Goal: Transaction & Acquisition: Purchase product/service

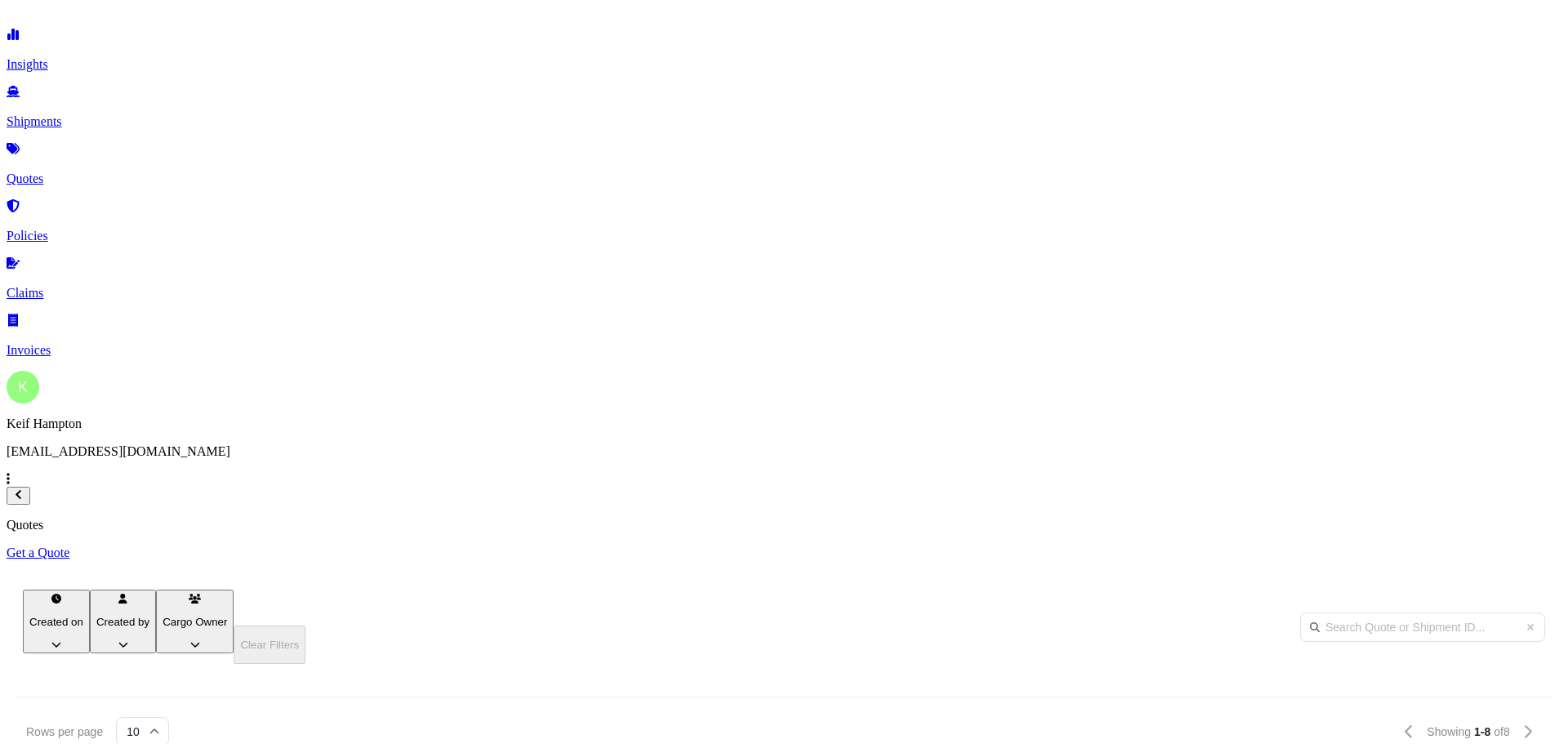
scroll to position [466, 1294]
click at [1509, 546] on p "Get a Quote" at bounding box center [784, 553] width 1554 height 15
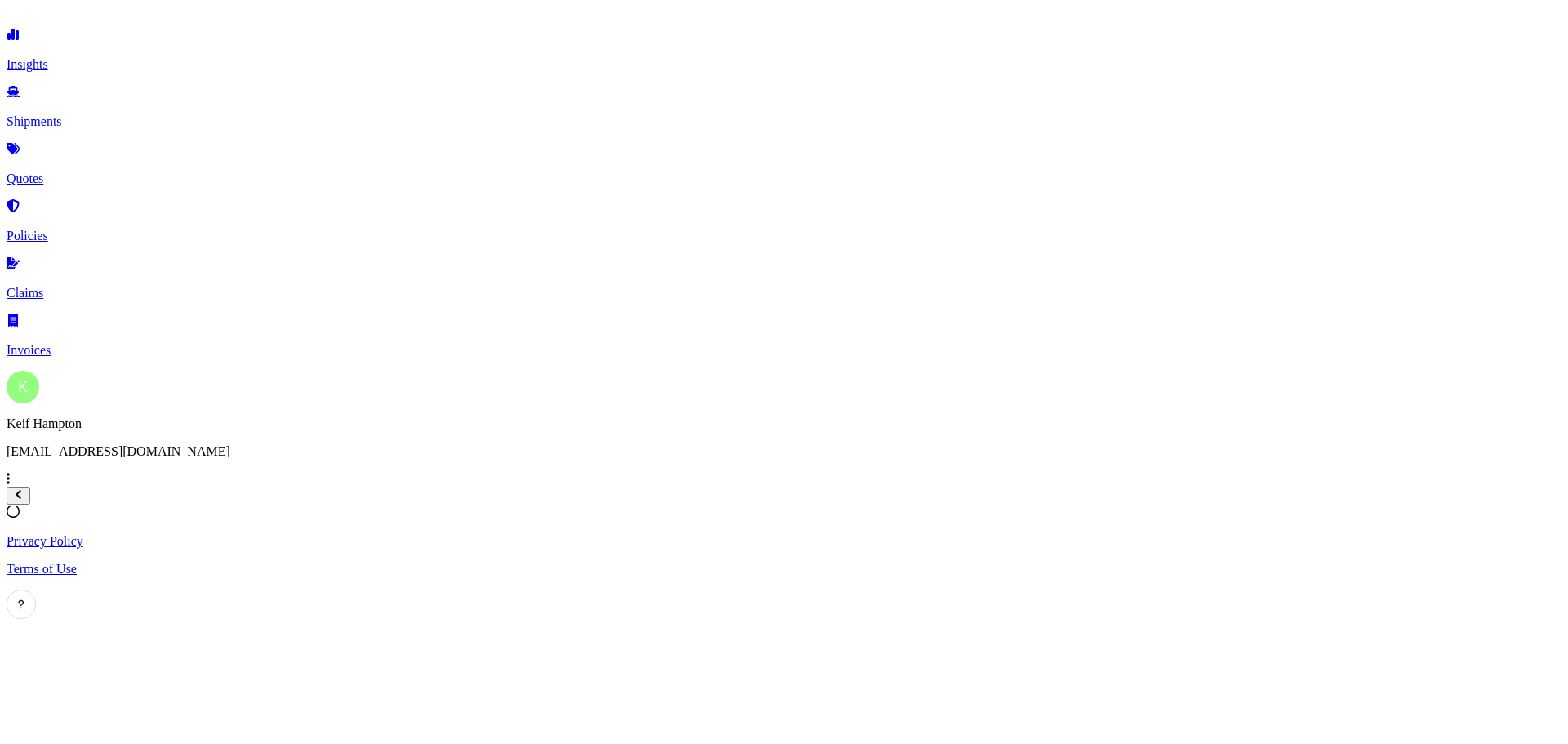
select select "Road"
select select "1"
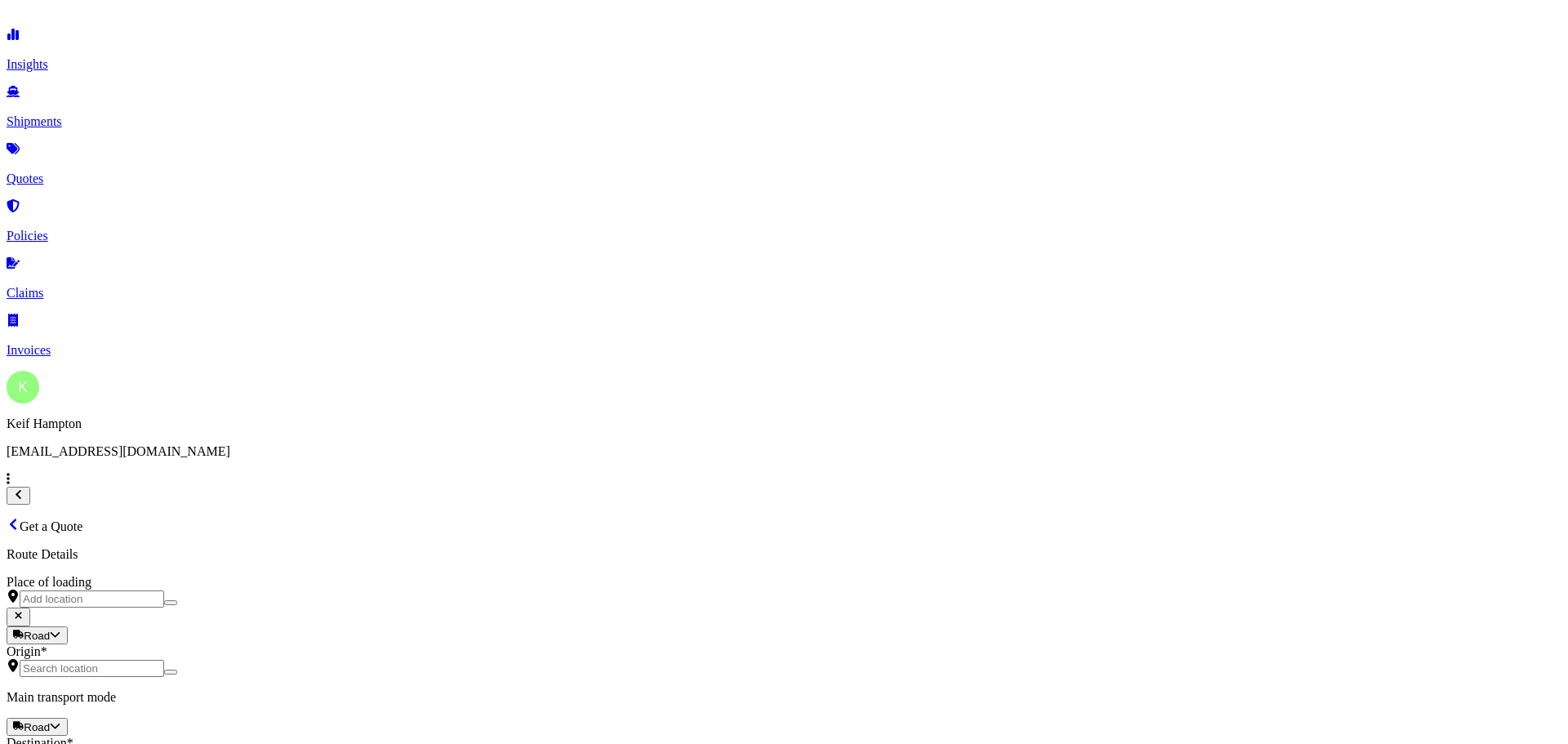
click at [164, 660] on input "Origin *" at bounding box center [92, 668] width 145 height 17
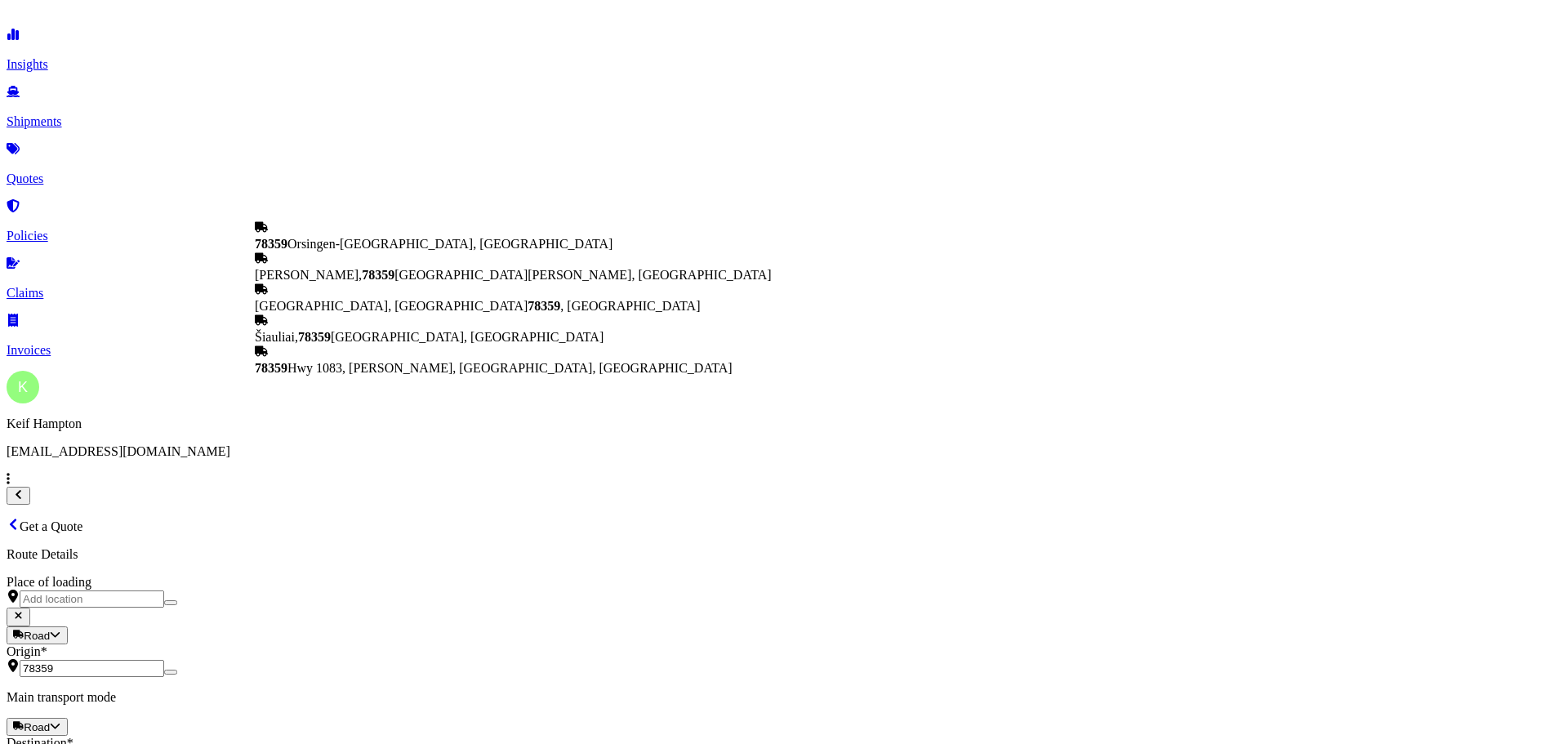
click at [408, 313] on span "[GEOGRAPHIC_DATA], [GEOGRAPHIC_DATA] 78359 , [GEOGRAPHIC_DATA]" at bounding box center [478, 306] width 445 height 14
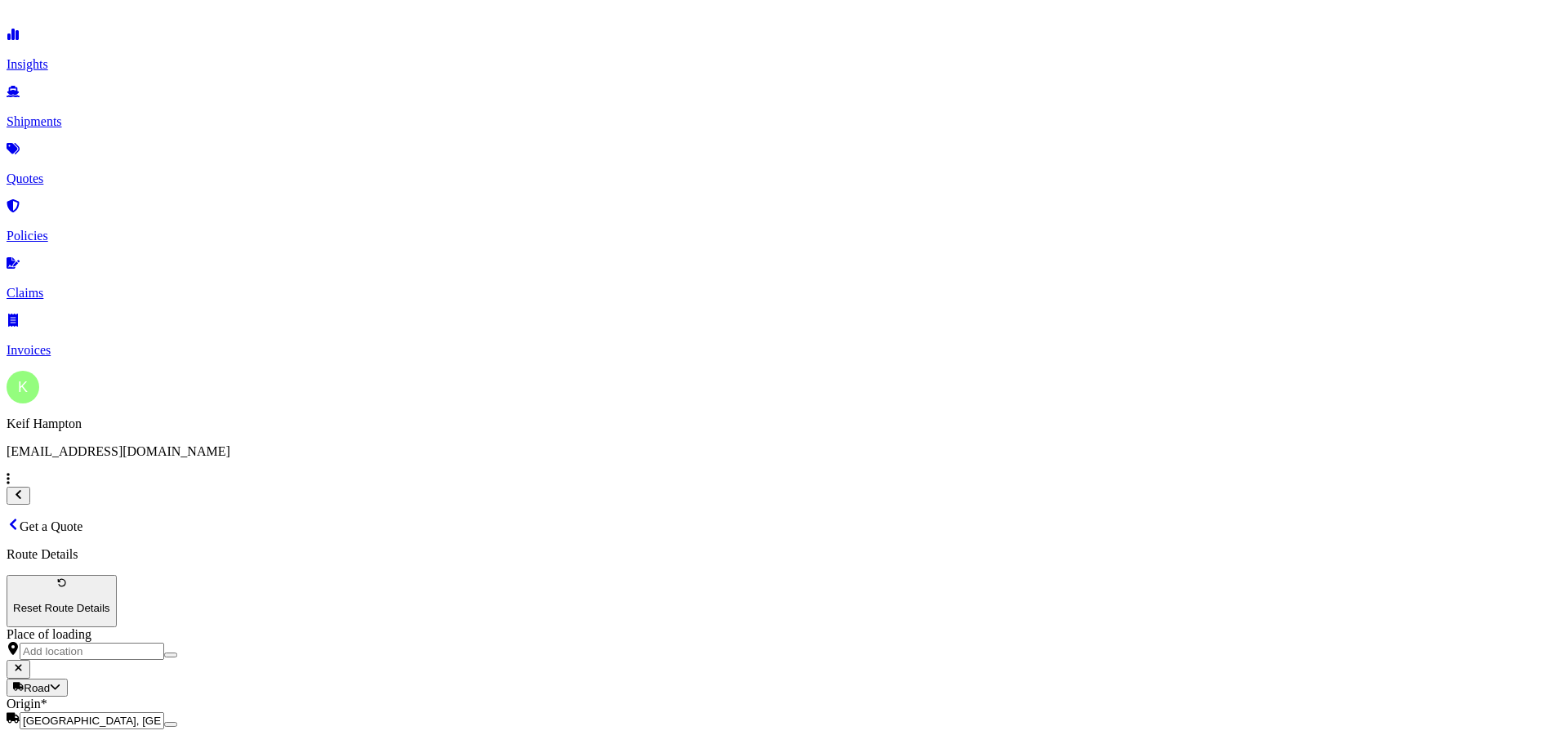
type input "[GEOGRAPHIC_DATA], [GEOGRAPHIC_DATA] 78359, [GEOGRAPHIC_DATA]"
type input "[GEOGRAPHIC_DATA], [GEOGRAPHIC_DATA]"
click at [676, 350] on body "0 options available. 5 options available. Insights Shipments Quotes Policies Cl…" at bounding box center [784, 747] width 1554 height 1482
click at [588, 405] on div "FTL" at bounding box center [576, 397] width 23 height 15
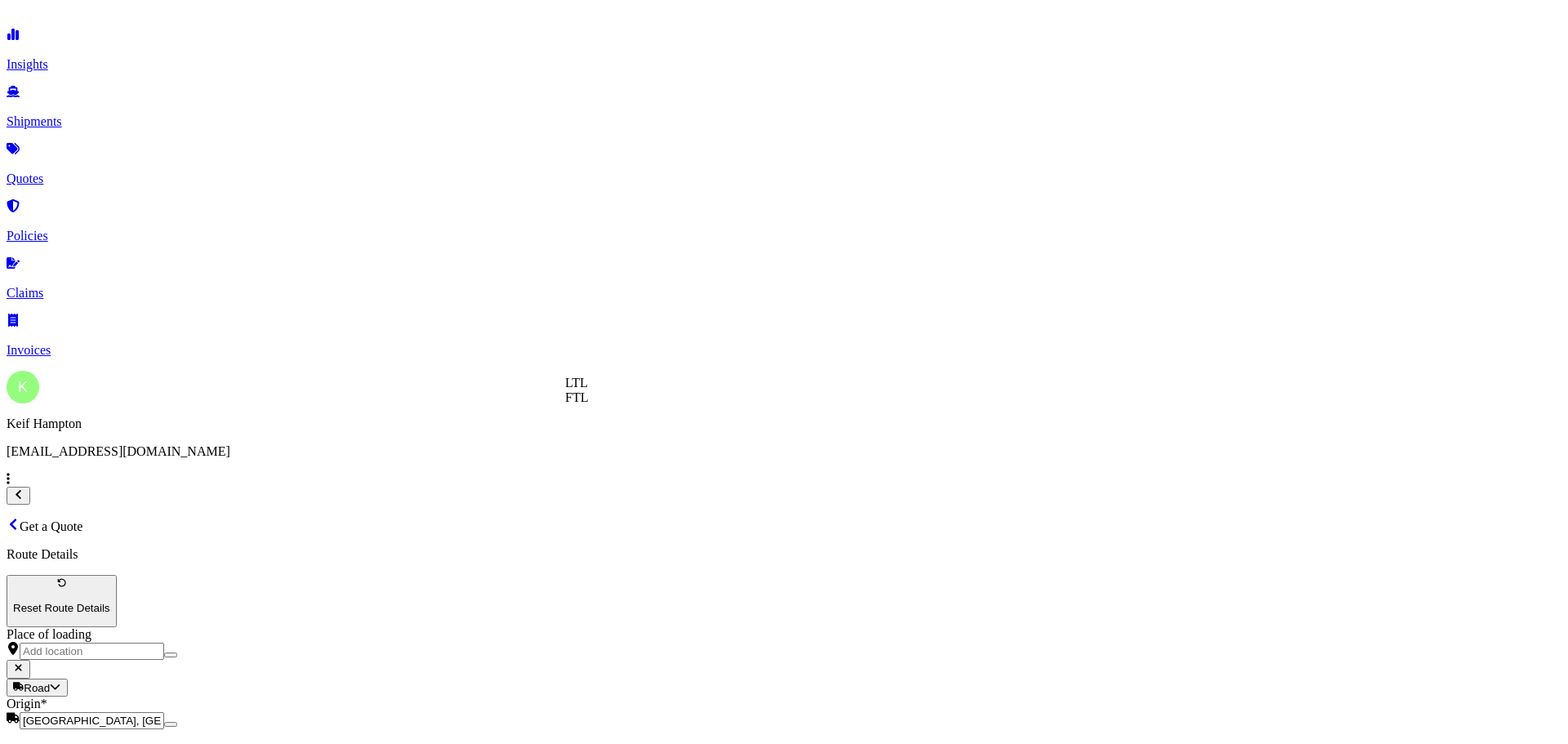
select select "2"
type input "350,000"
paste textarea "air compressor"
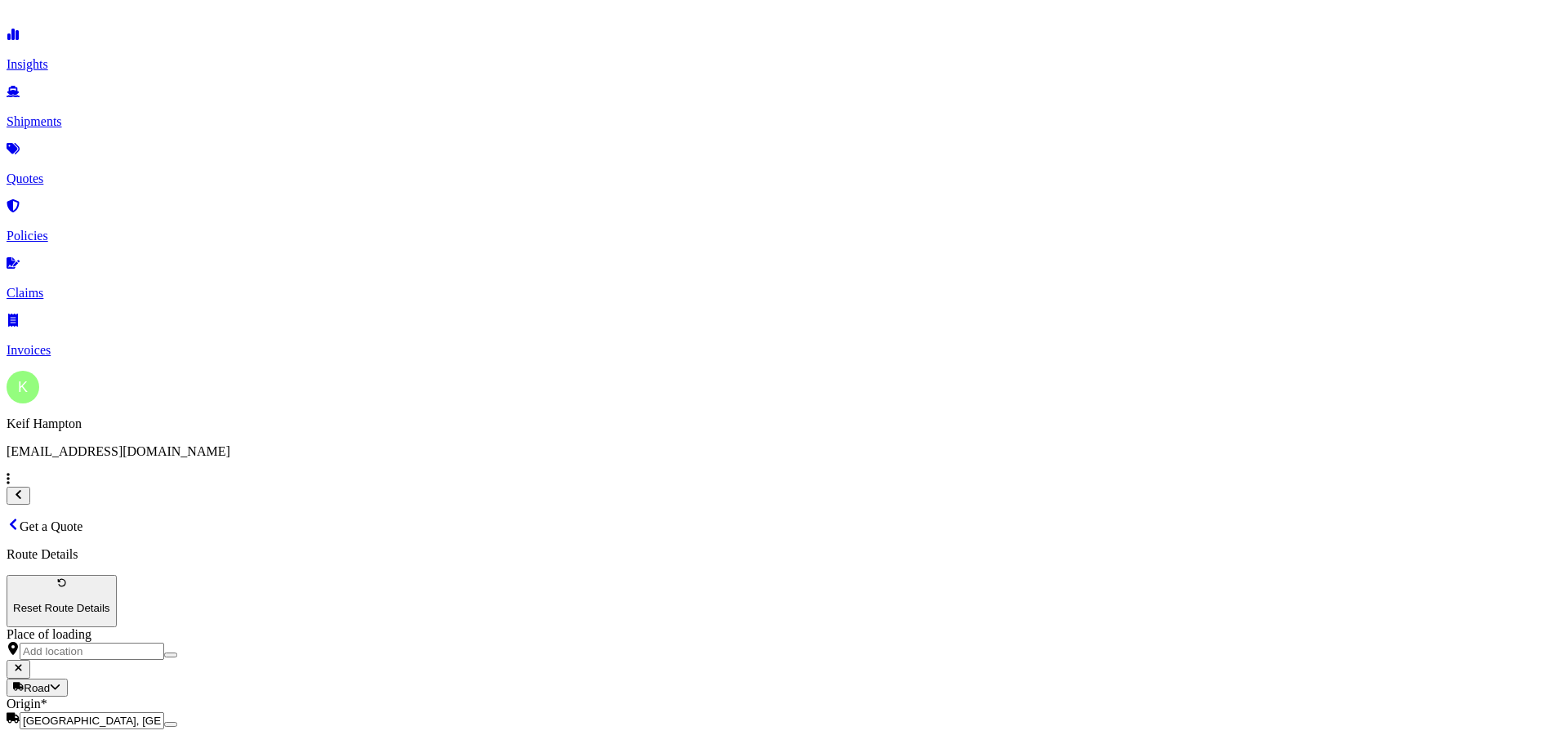
type textarea "Air Compressor"
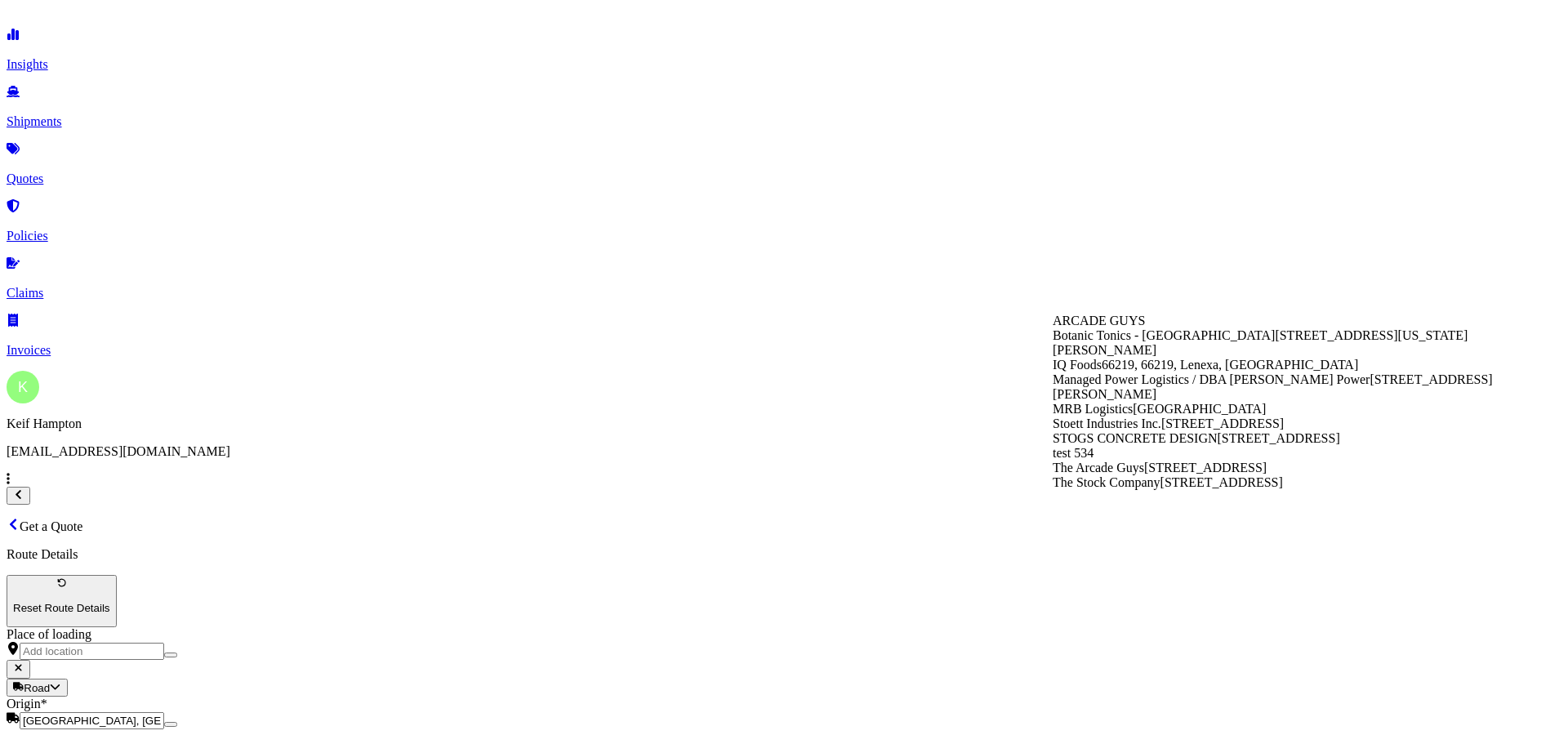
click at [1219, 401] on span "[STREET_ADDRESS][PERSON_NAME]" at bounding box center [1272, 386] width 440 height 28
type input "Managed Power Logistics / DBA [PERSON_NAME] Power"
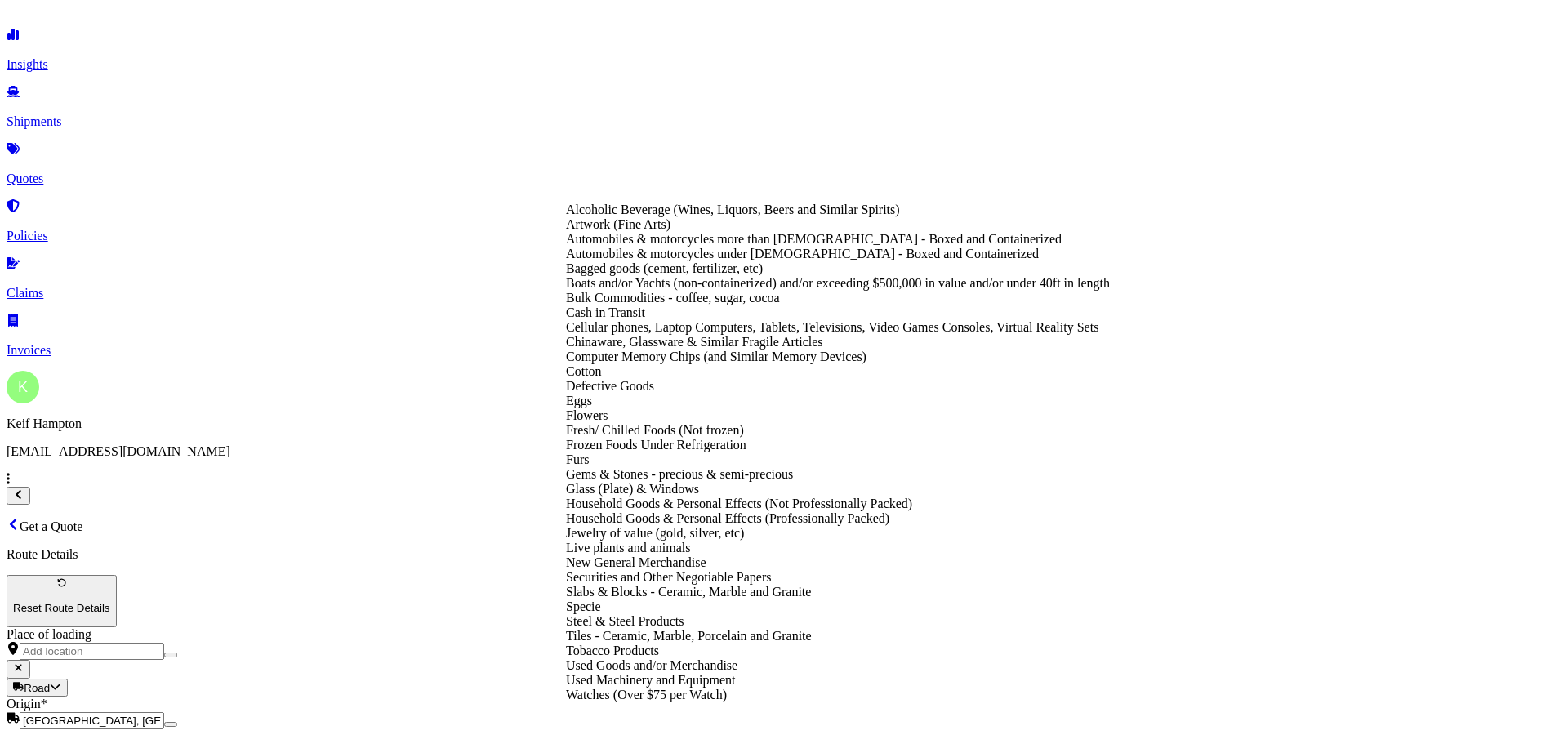
scroll to position [508, 0]
click at [759, 555] on div "New General Merchandise" at bounding box center [837, 562] width 544 height 15
type input "New General Merchandise"
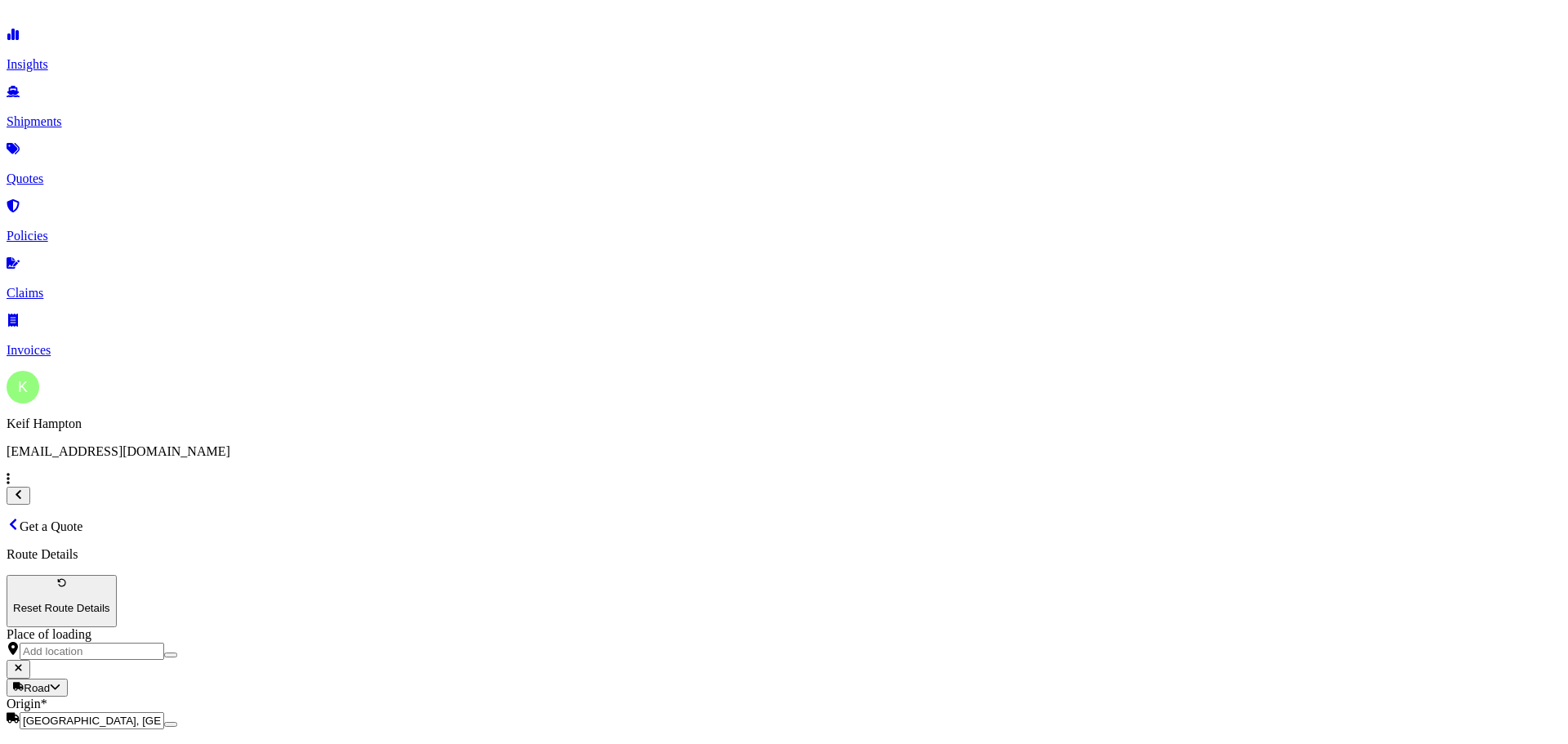
type input "125584811"
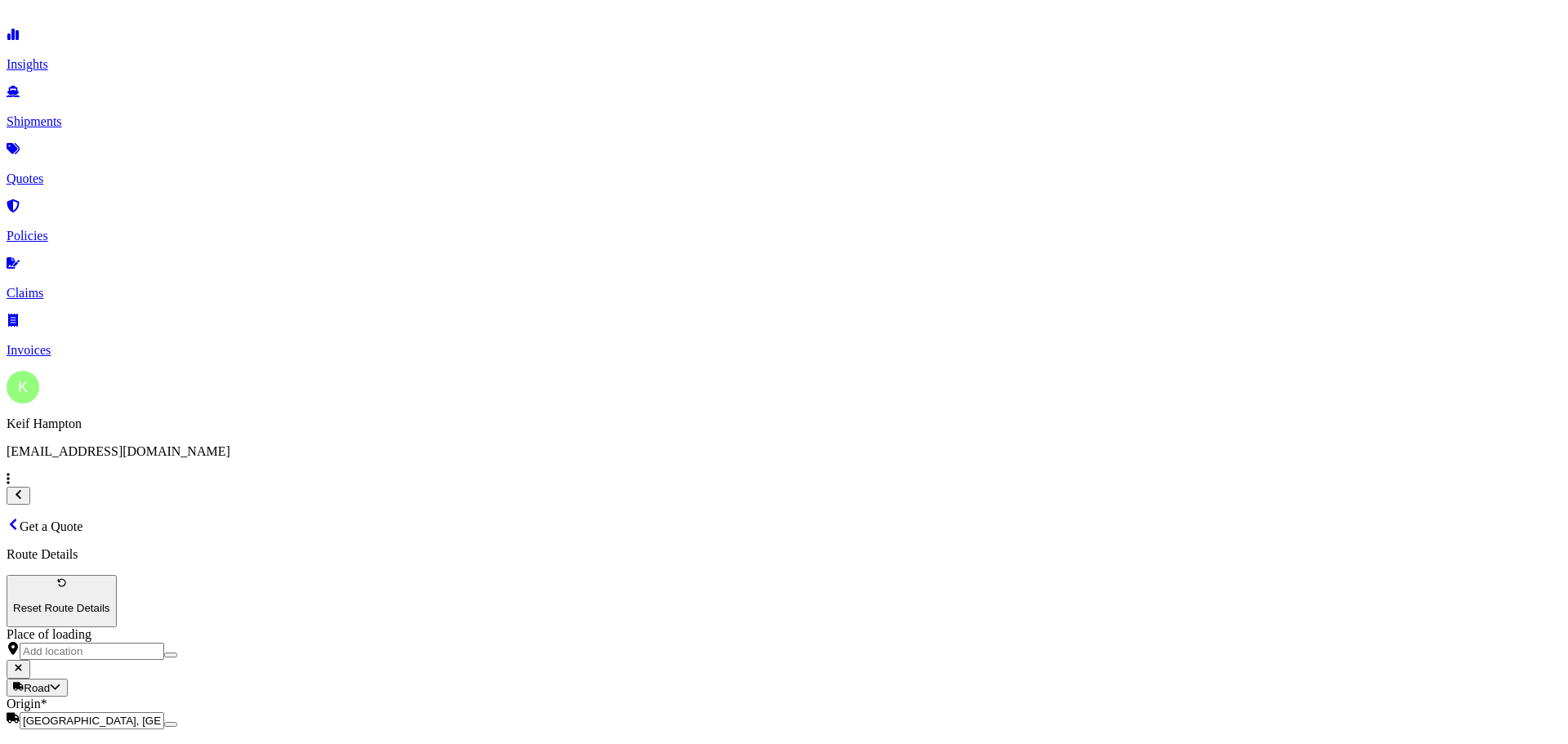
paste input "[PERSON_NAME] BROTHERS TRANSPORTATION LLC"
type input "[PERSON_NAME] BROTHERS TRANSPORTATION LLC"
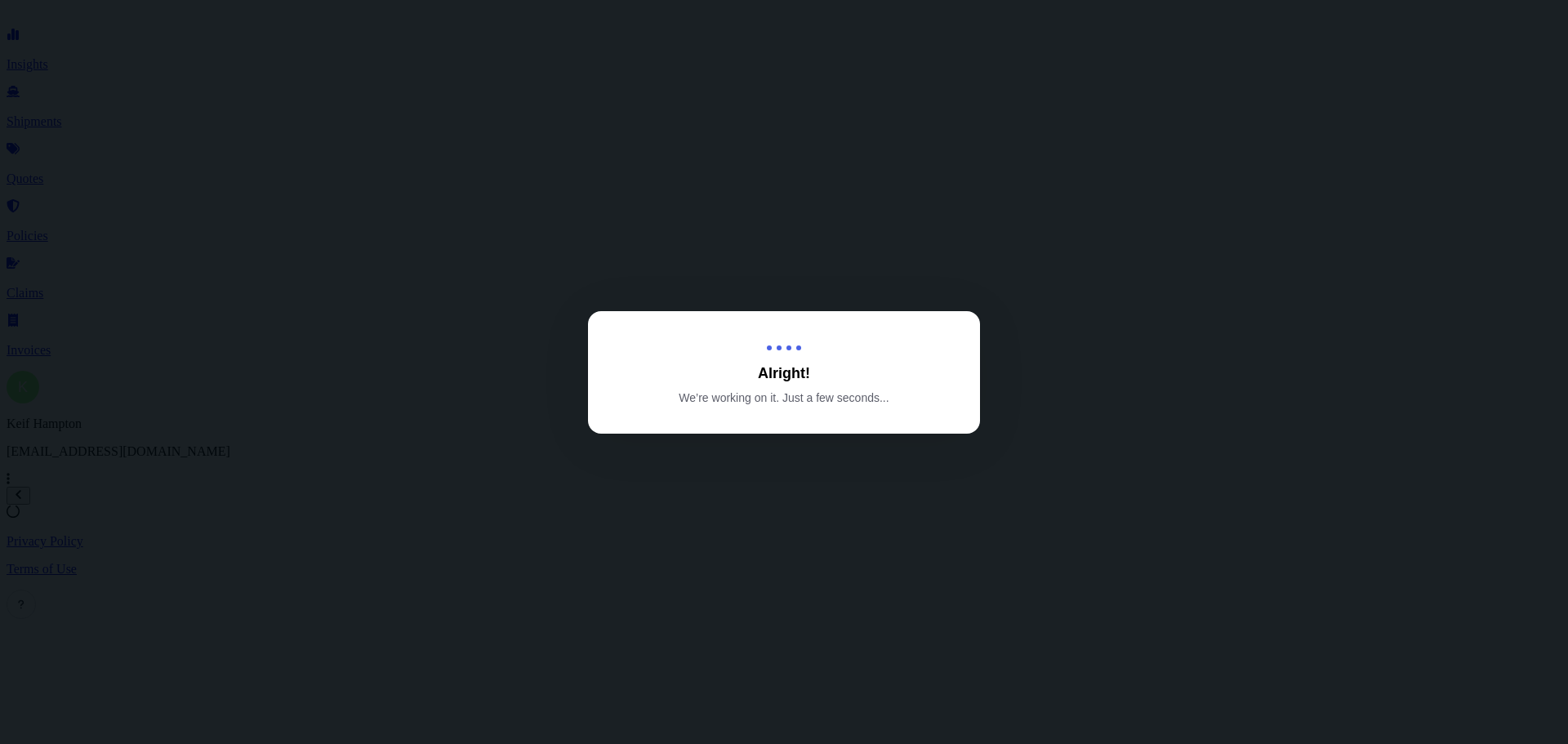
select select "Road"
select select "2"
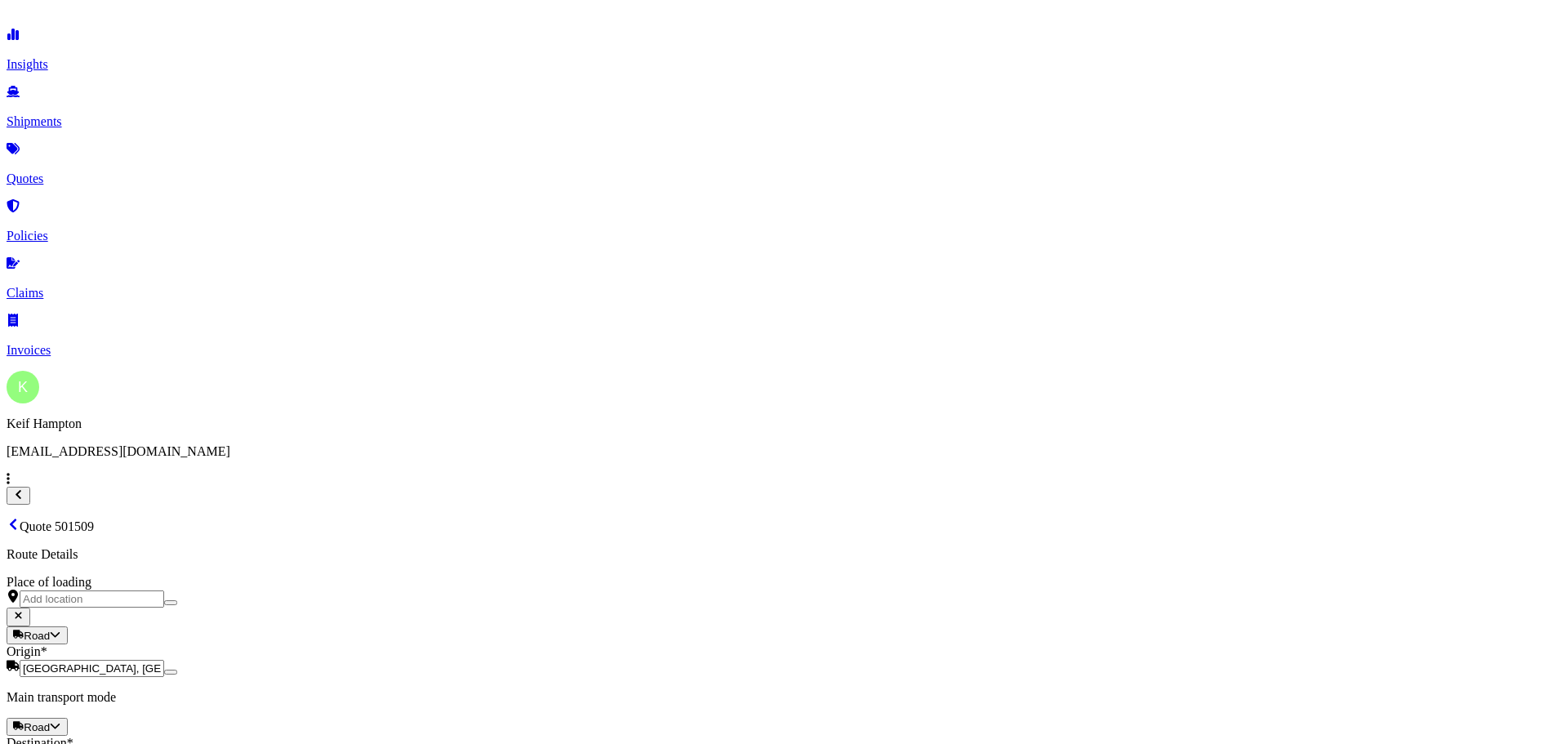
scroll to position [1909, 0]
click at [427, 325] on button "15" at bounding box center [422, 322] width 26 height 26
type input "[DATE]"
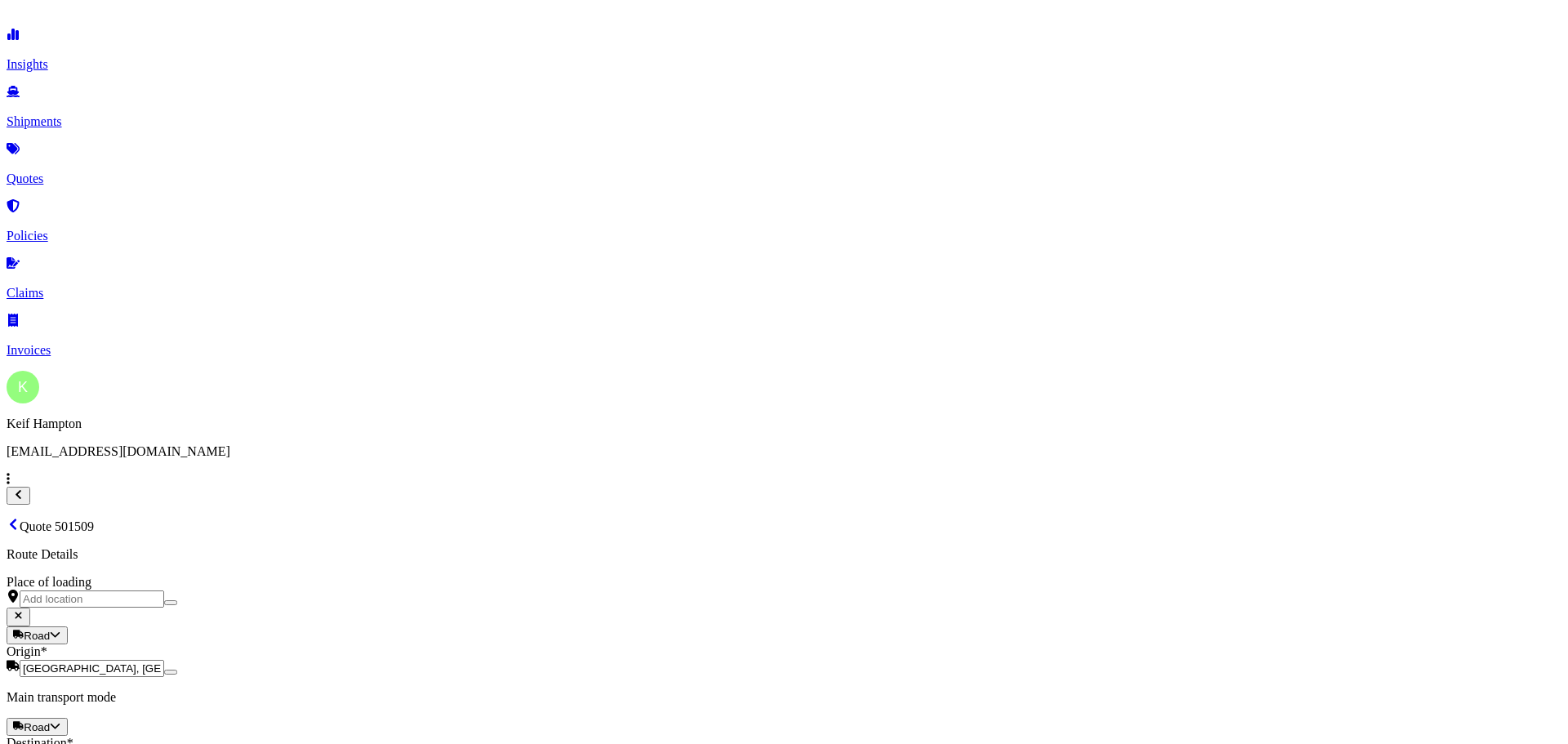
click at [868, 319] on button "16" at bounding box center [874, 322] width 26 height 26
type input "[DATE]"
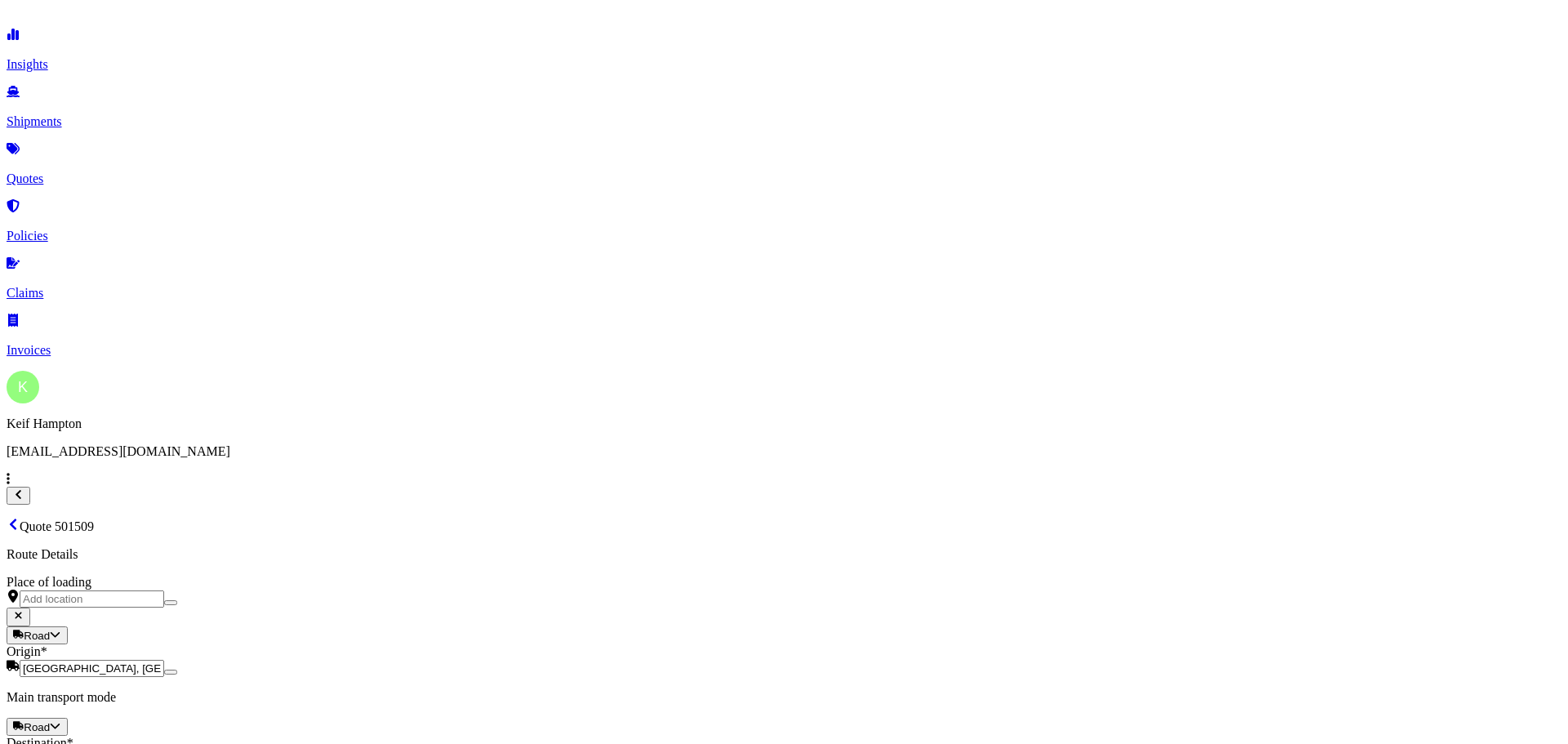
type input "04"
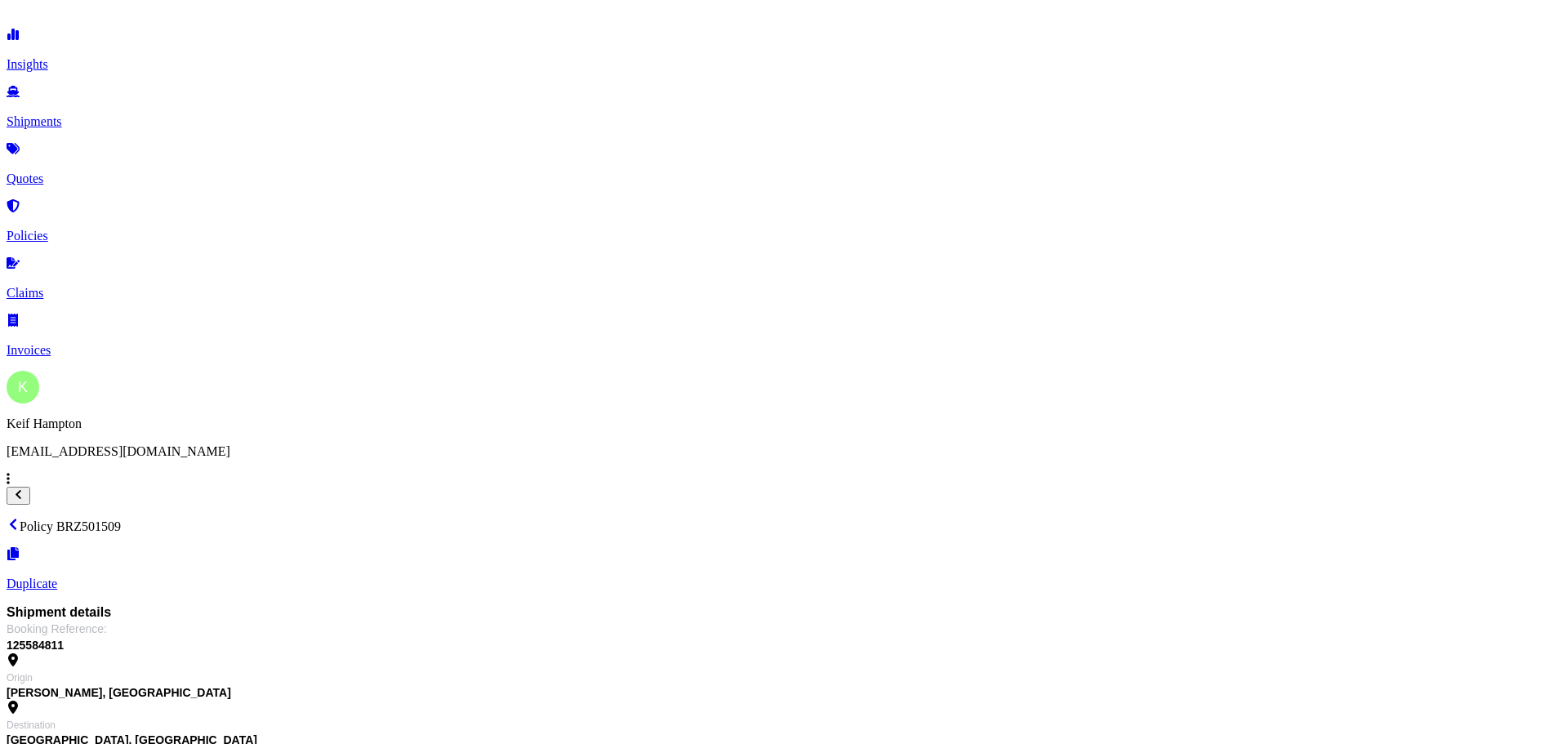
drag, startPoint x: 440, startPoint y: 48, endPoint x: 426, endPoint y: 64, distance: 21.3
click at [426, 518] on div "Policy BRZ501509 Duplicate" at bounding box center [784, 554] width 1554 height 73
copy p "Policy BRZ501509"
